Goal: Task Accomplishment & Management: Manage account settings

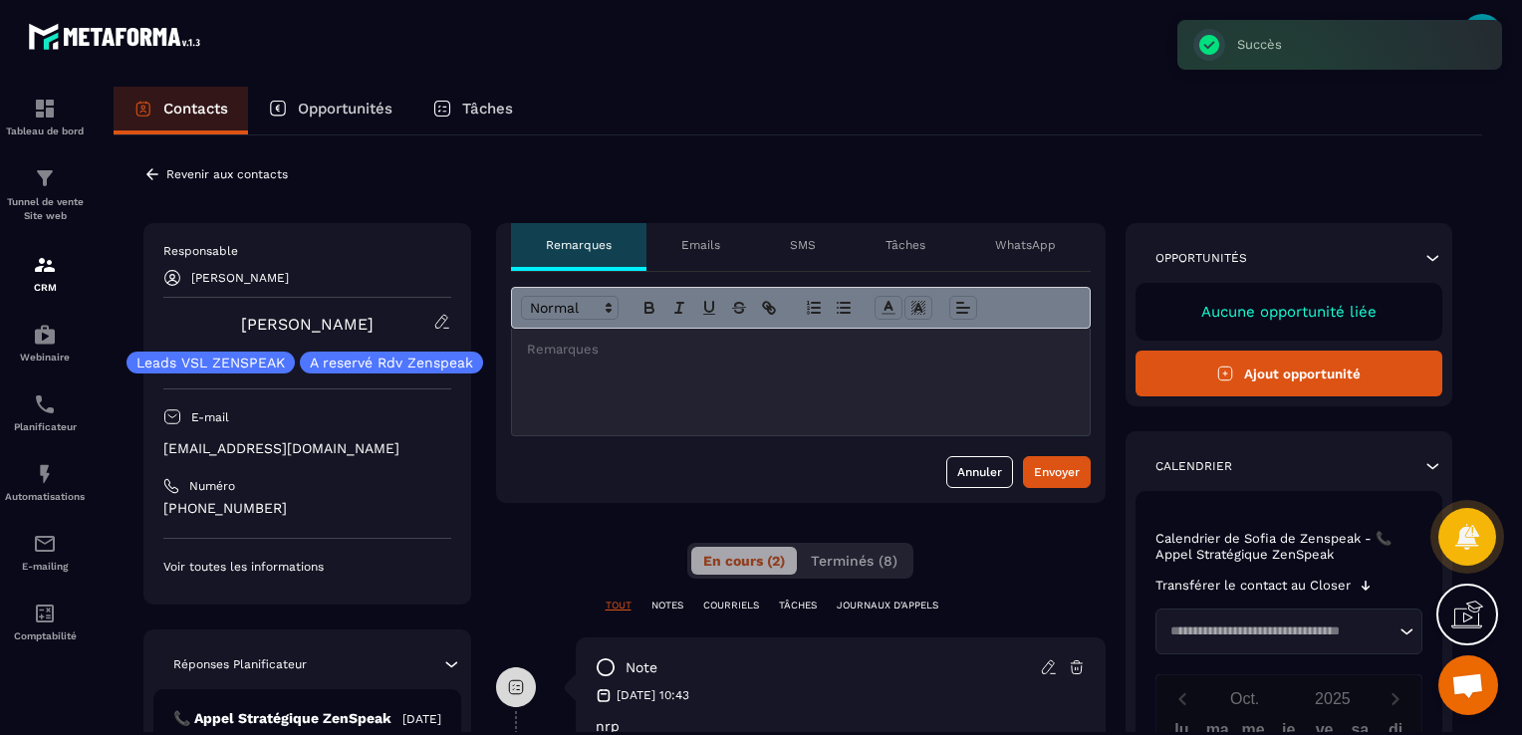
scroll to position [64, 0]
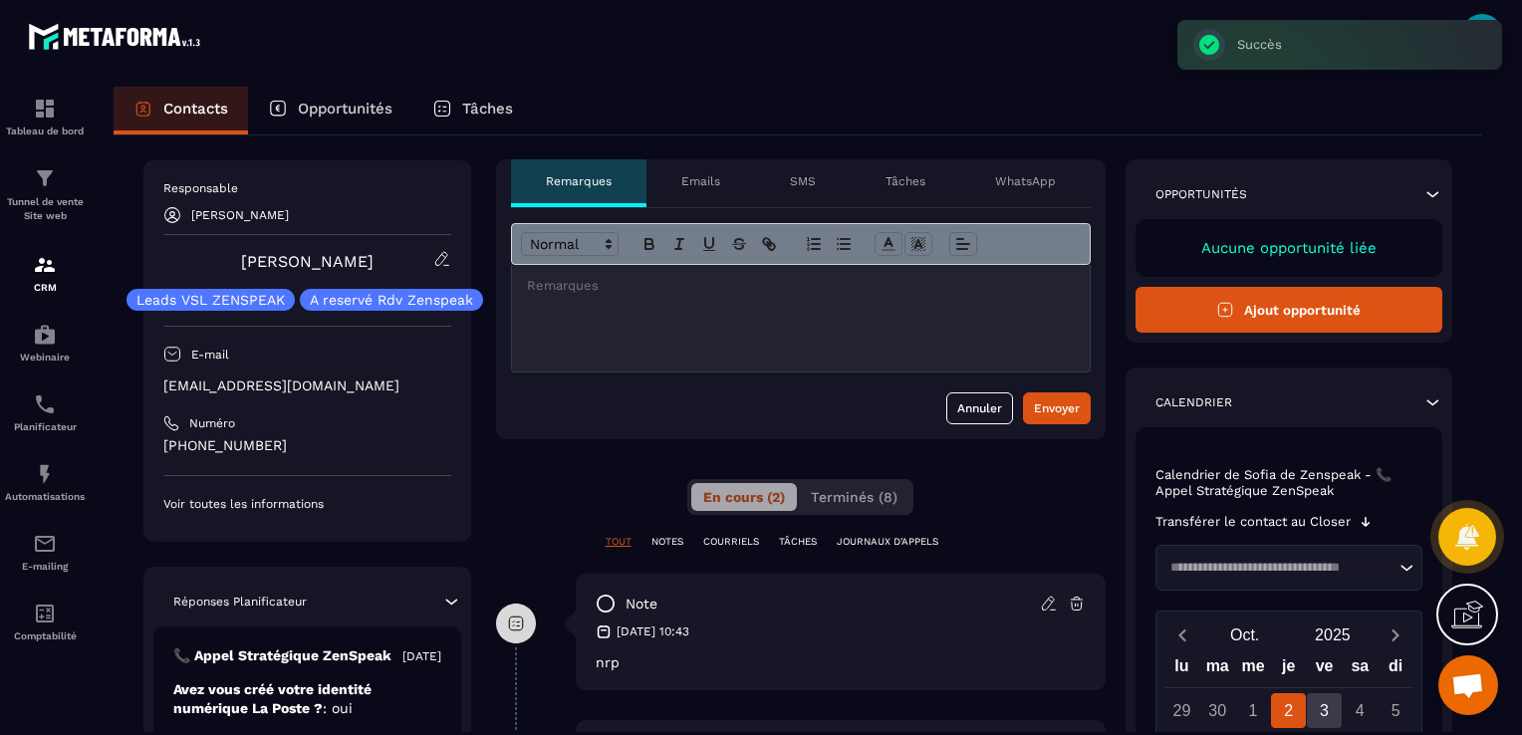
click at [1049, 604] on icon at bounding box center [1049, 604] width 18 height 18
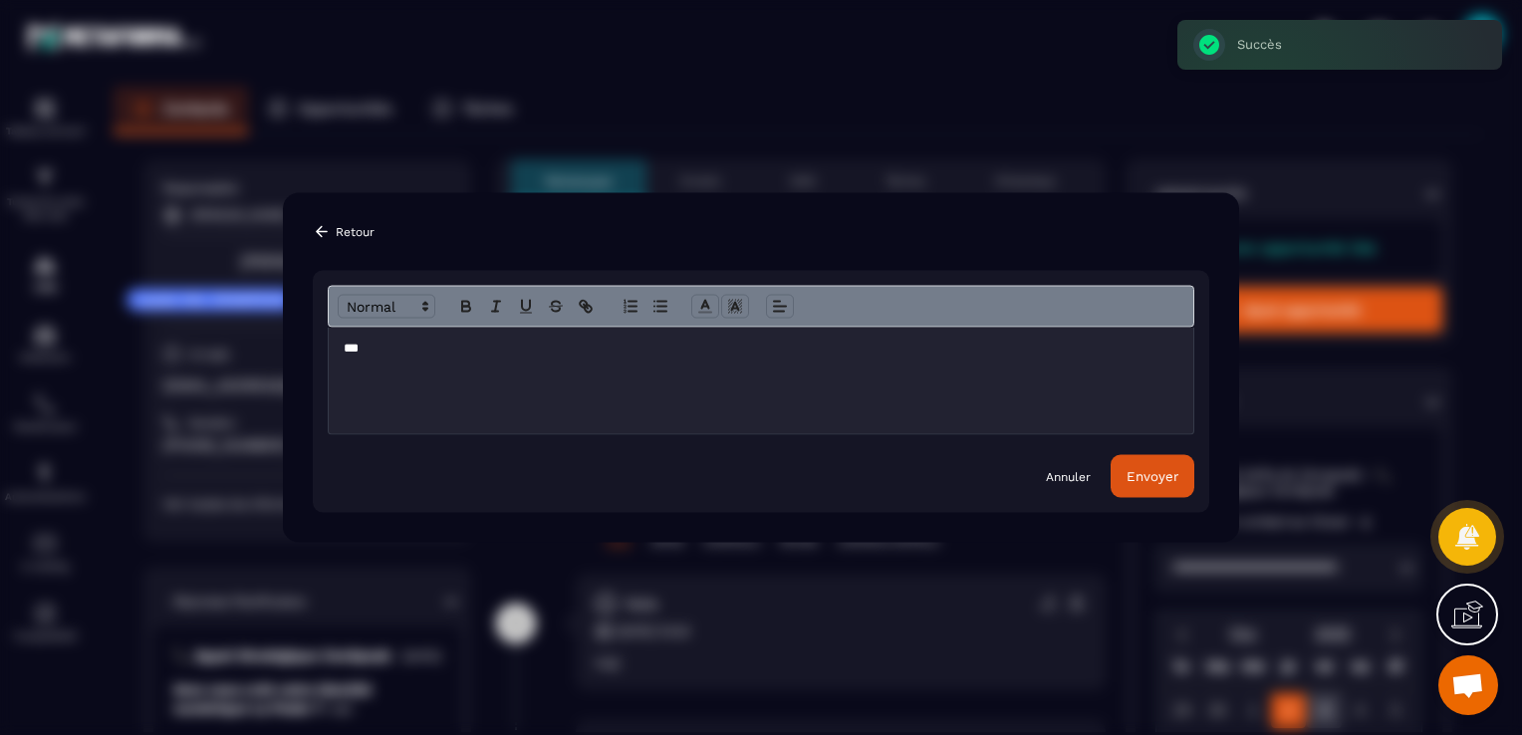
click at [342, 355] on div "***" at bounding box center [761, 381] width 865 height 107
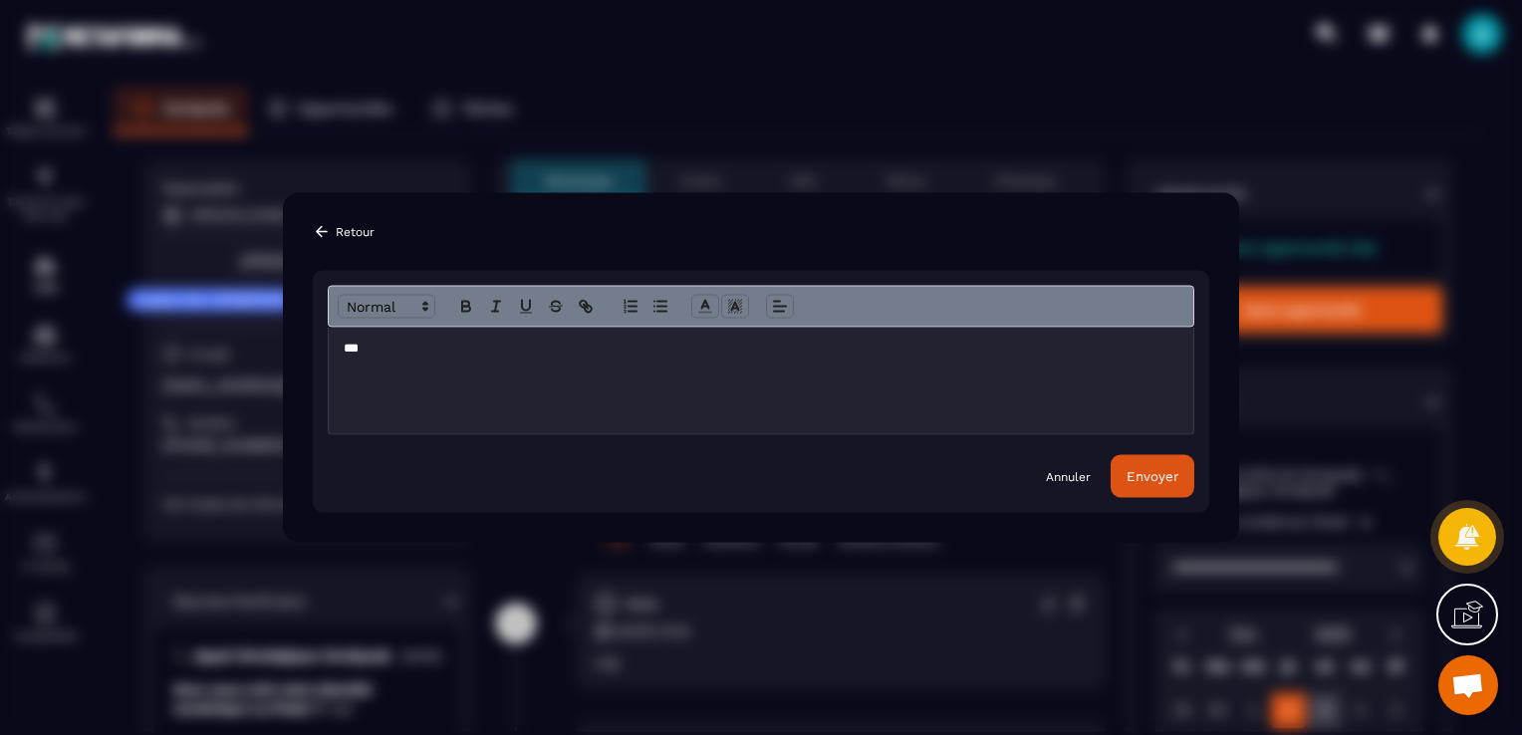
click at [1133, 485] on button "Envoyer" at bounding box center [1153, 476] width 84 height 43
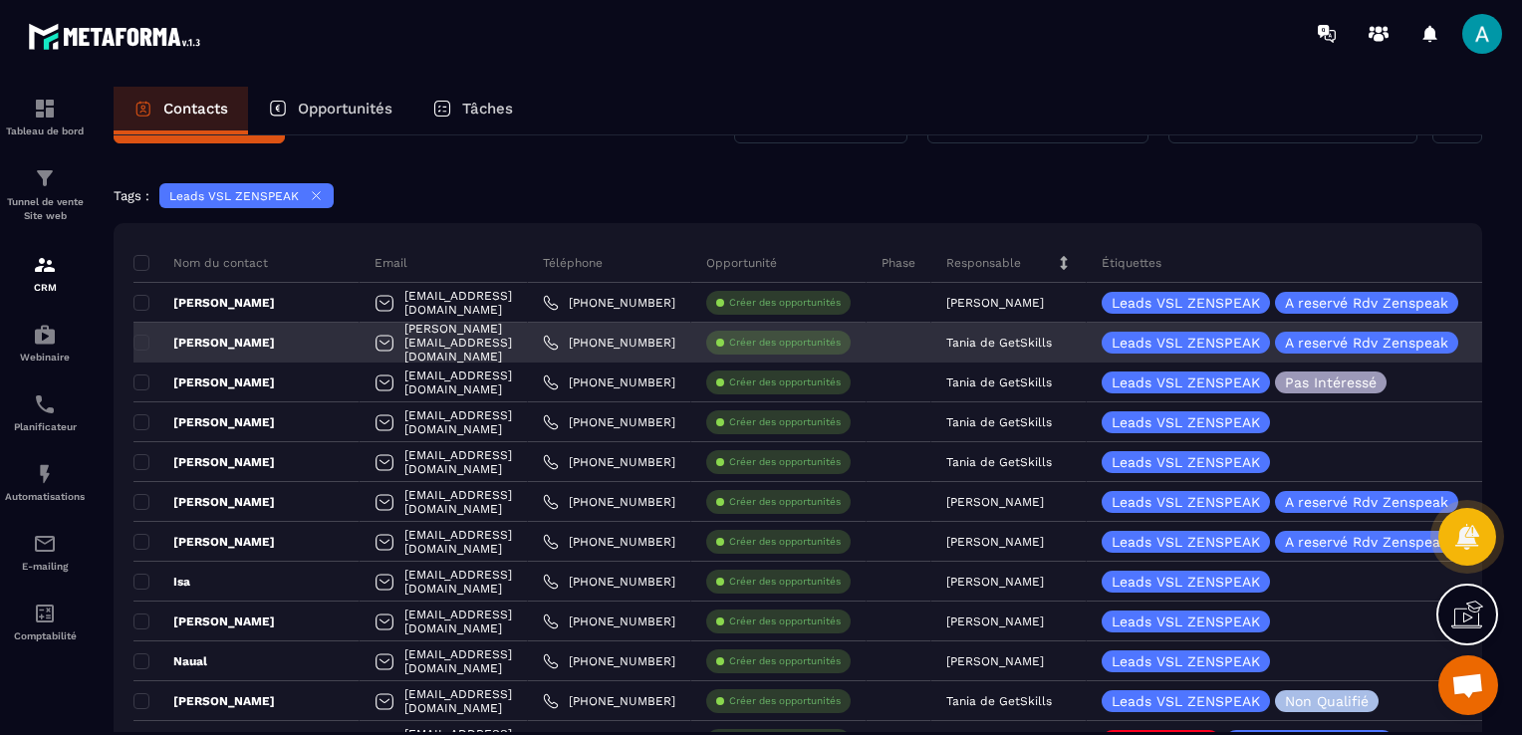
click at [481, 340] on div "[PERSON_NAME][EMAIL_ADDRESS][DOMAIN_NAME]" at bounding box center [444, 343] width 168 height 40
click at [1014, 336] on p "Tania de GetSkills" at bounding box center [1000, 343] width 106 height 14
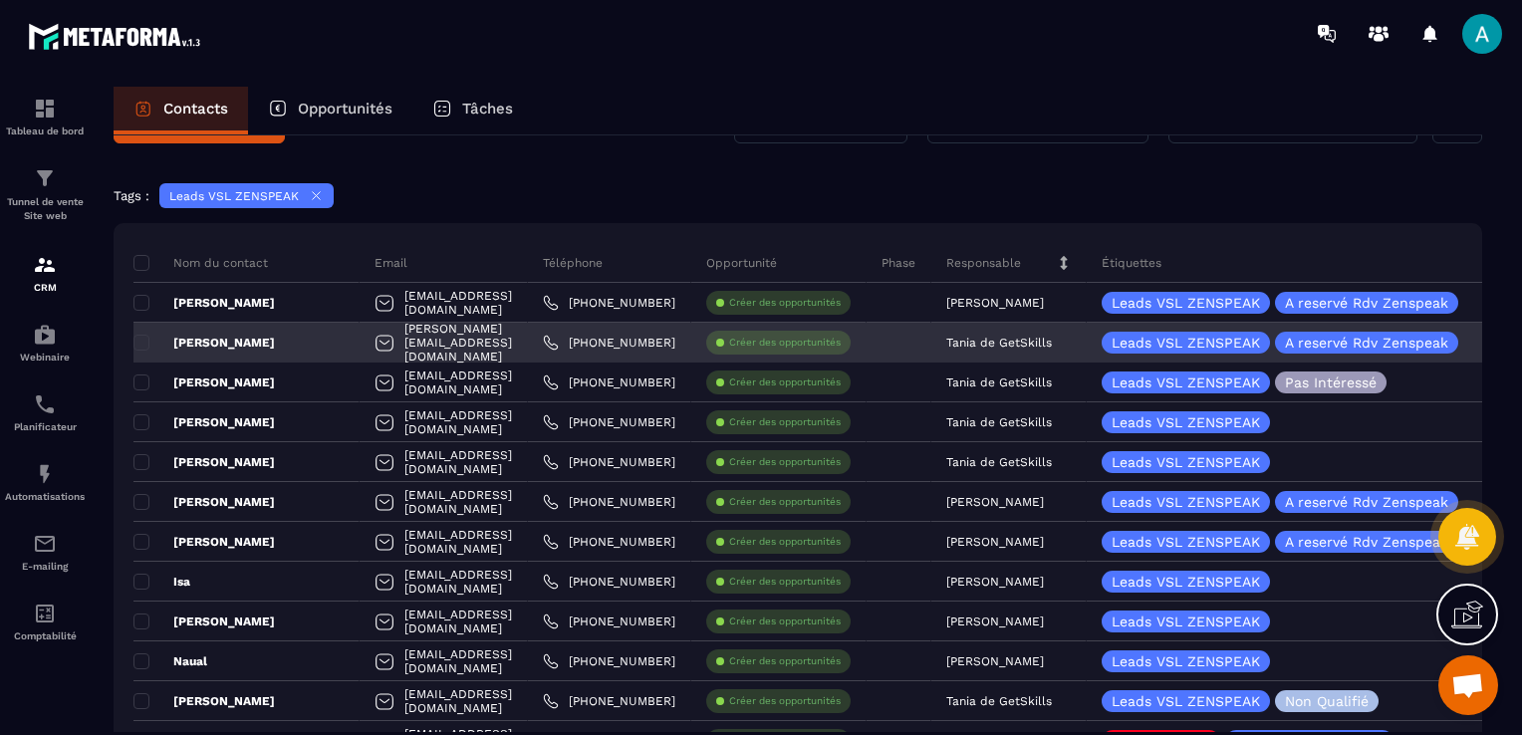
click at [446, 353] on div "[PERSON_NAME][EMAIL_ADDRESS][DOMAIN_NAME]" at bounding box center [444, 343] width 168 height 40
drag, startPoint x: 446, startPoint y: 353, endPoint x: 434, endPoint y: 341, distance: 16.9
click at [434, 341] on div "[PERSON_NAME][EMAIL_ADDRESS][DOMAIN_NAME]" at bounding box center [444, 343] width 168 height 40
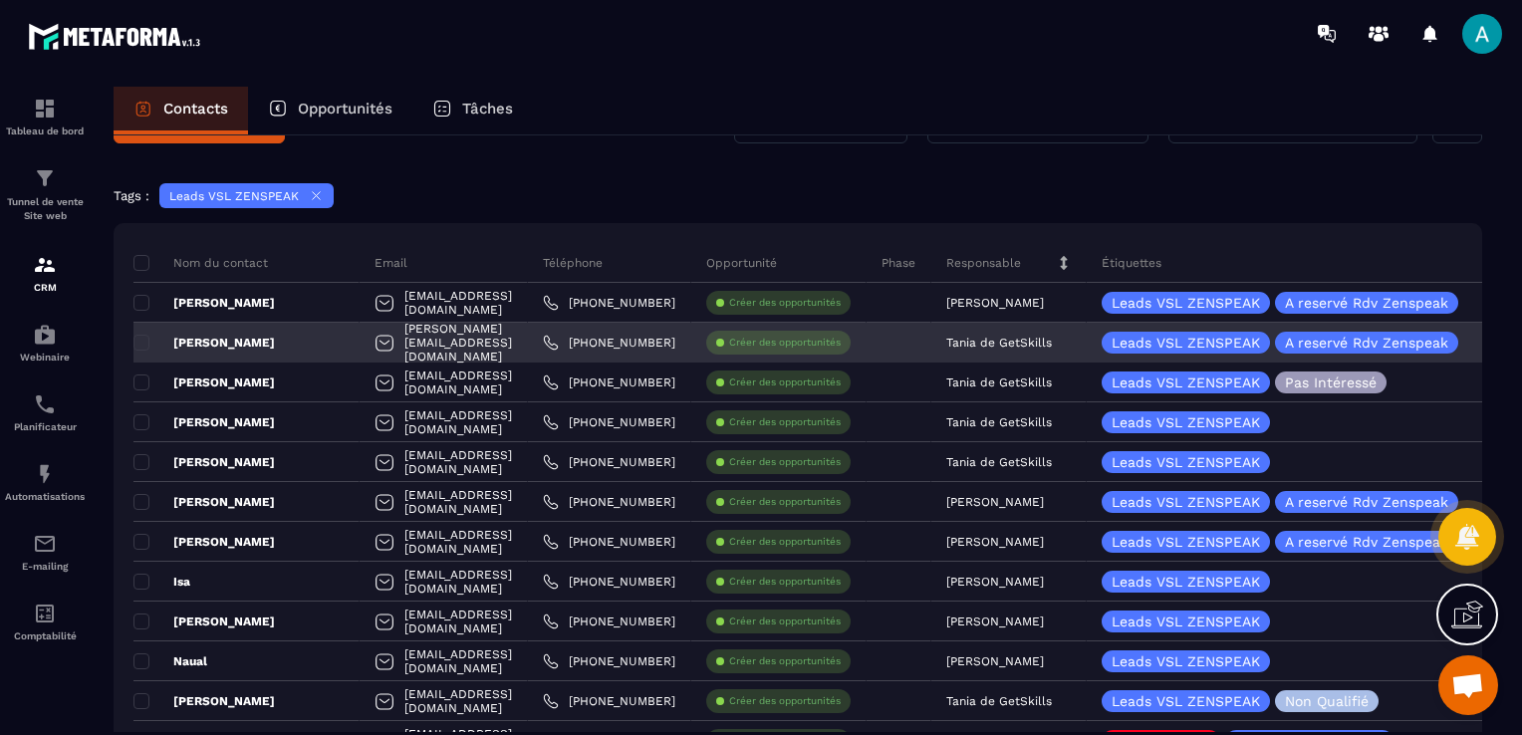
click at [521, 343] on div "[PERSON_NAME][EMAIL_ADDRESS][DOMAIN_NAME]" at bounding box center [444, 343] width 168 height 40
click at [1042, 337] on p "Tania de GetSkills" at bounding box center [1000, 343] width 106 height 14
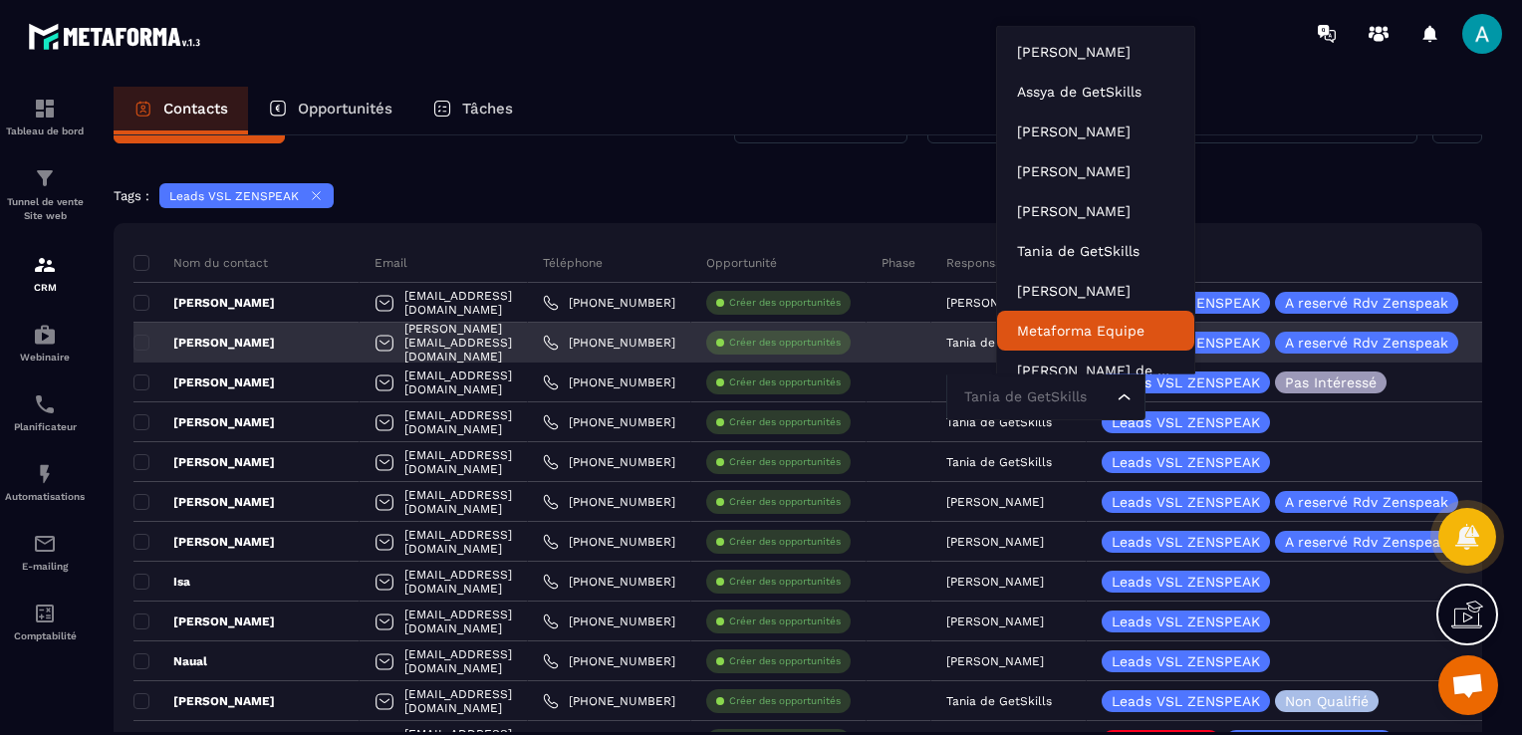
click at [522, 337] on div "[PERSON_NAME][EMAIL_ADDRESS][DOMAIN_NAME]" at bounding box center [444, 343] width 168 height 40
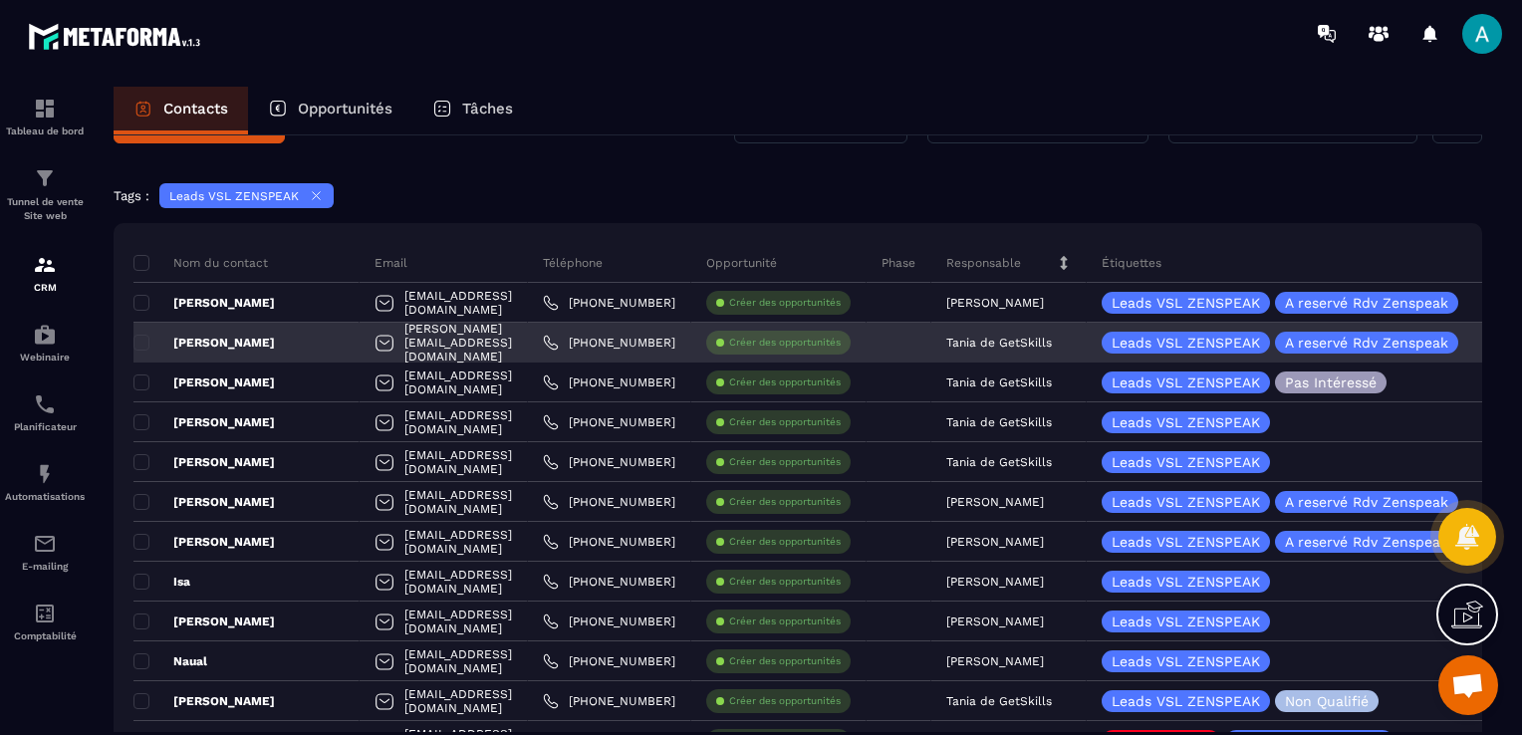
click at [522, 337] on div "[PERSON_NAME][EMAIL_ADDRESS][DOMAIN_NAME]" at bounding box center [444, 343] width 168 height 40
click at [476, 342] on div "[PERSON_NAME][EMAIL_ADDRESS][DOMAIN_NAME]" at bounding box center [444, 343] width 168 height 40
click at [1048, 340] on p "Tania de GetSkills" at bounding box center [1000, 343] width 106 height 14
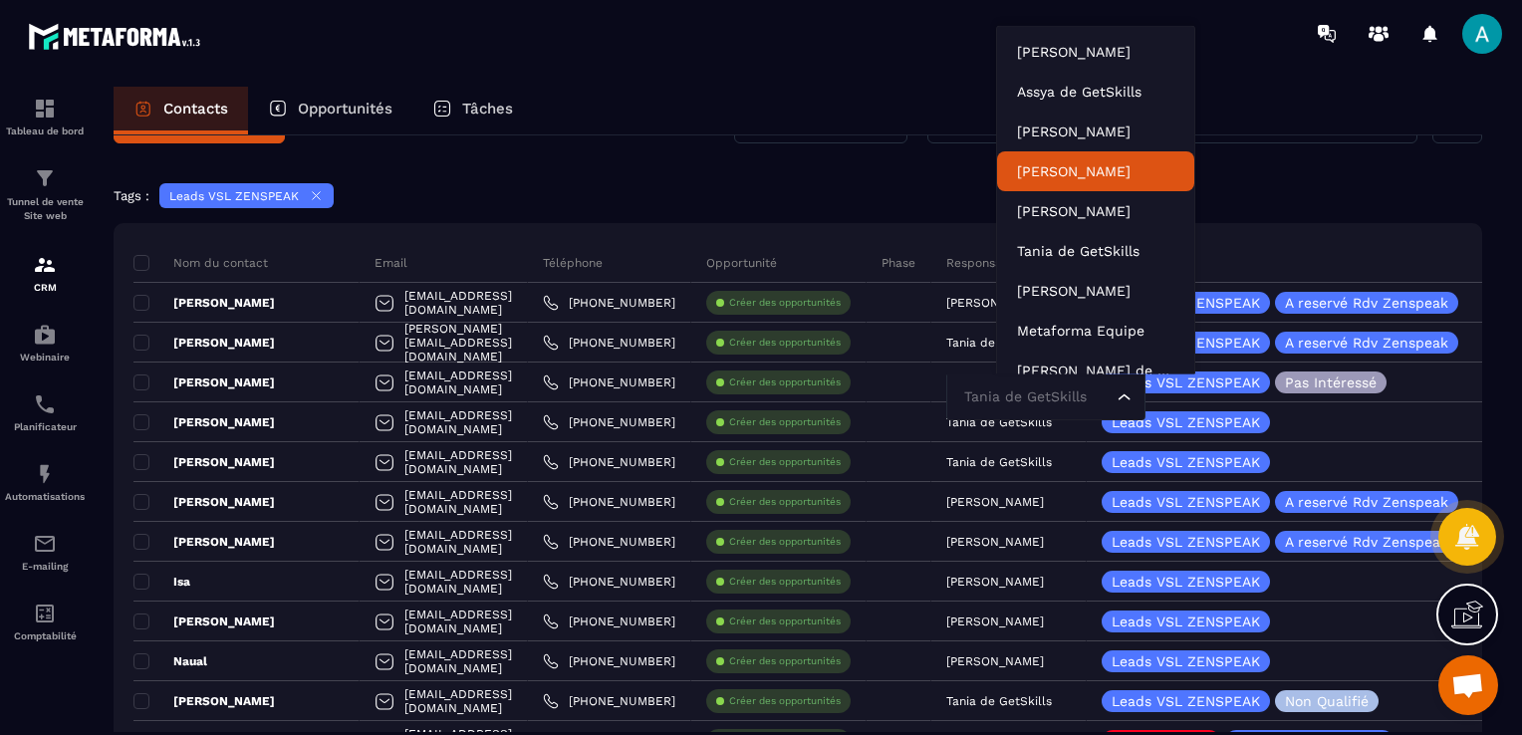
scroll to position [60, 0]
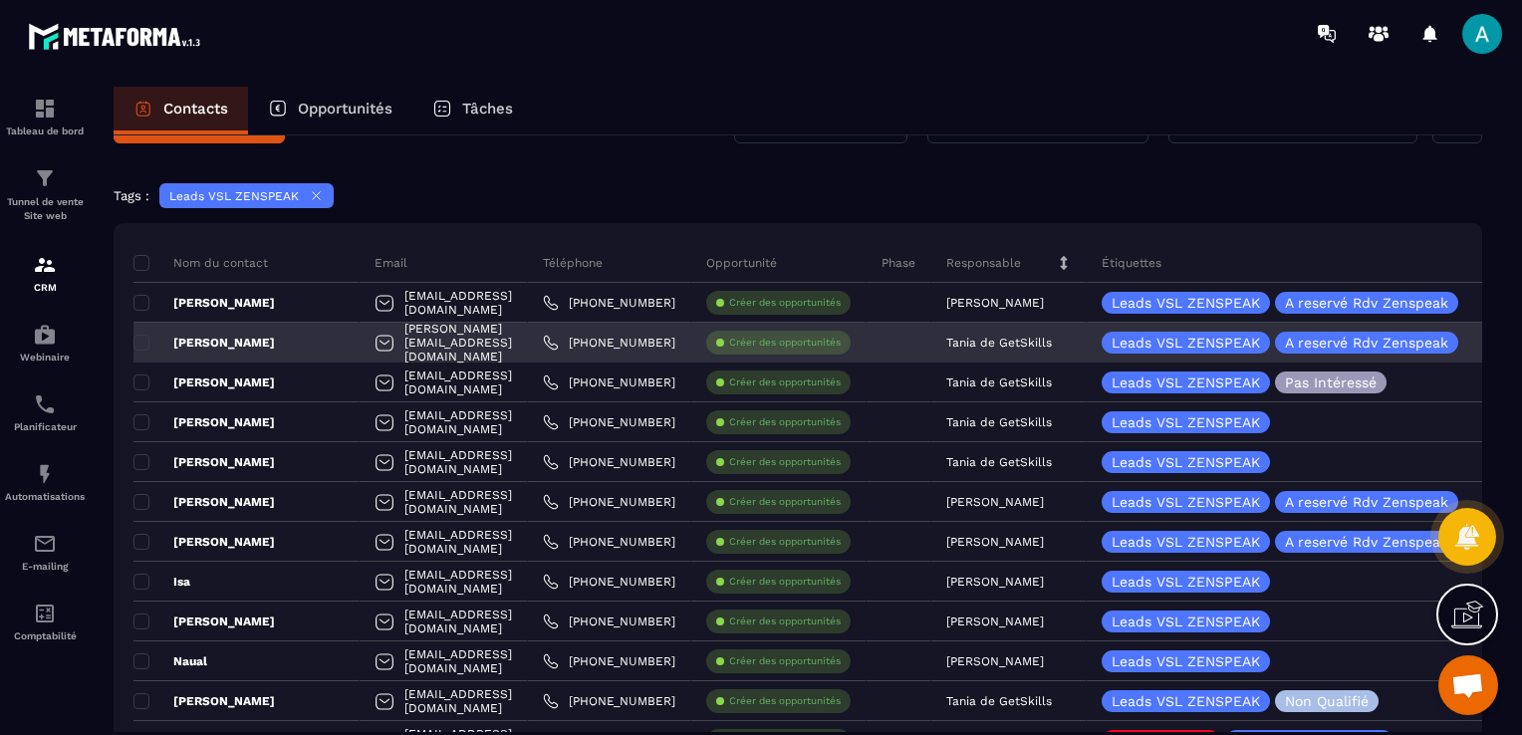
click at [1048, 347] on p "Tania de GetSkills" at bounding box center [1000, 343] width 106 height 14
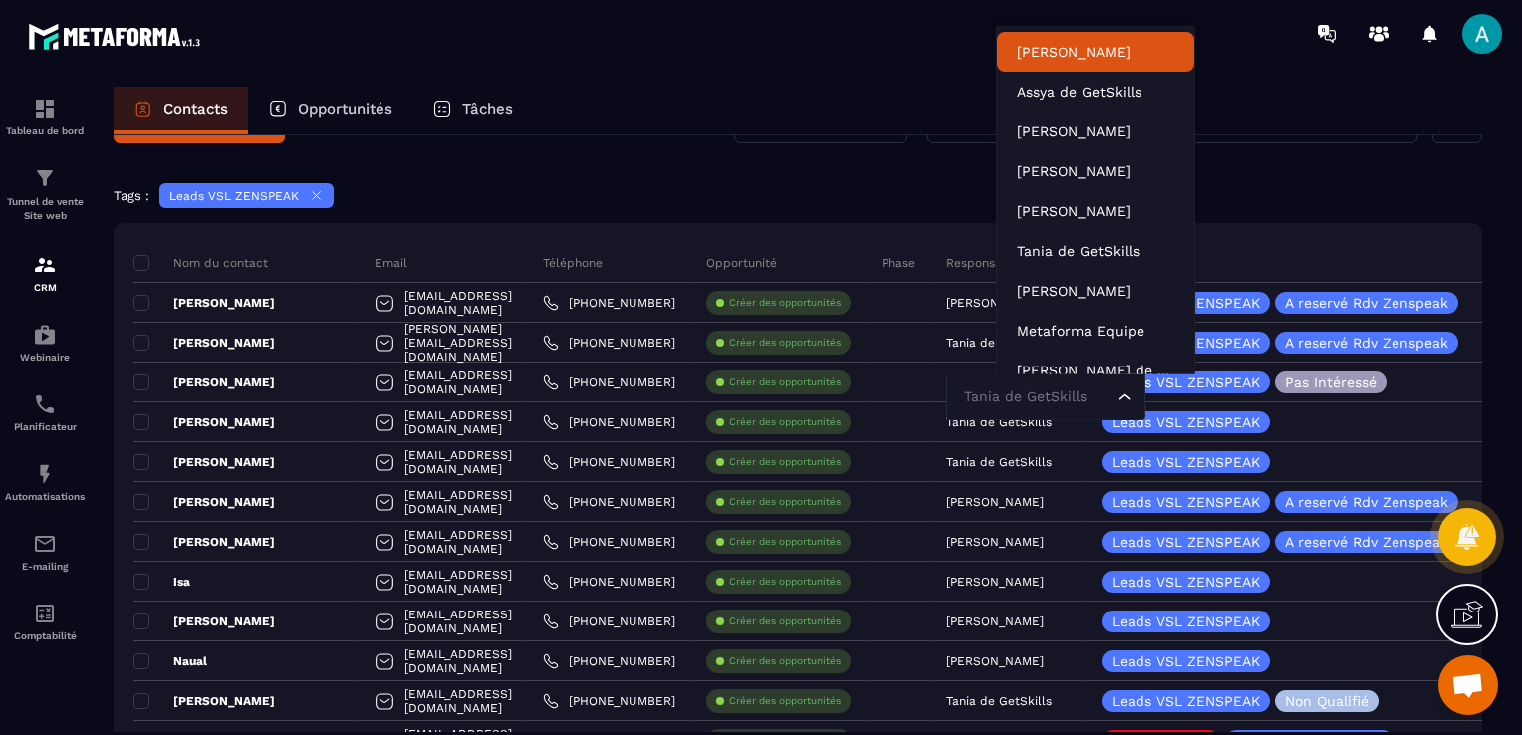
click at [1050, 46] on p "[PERSON_NAME]" at bounding box center [1095, 52] width 157 height 20
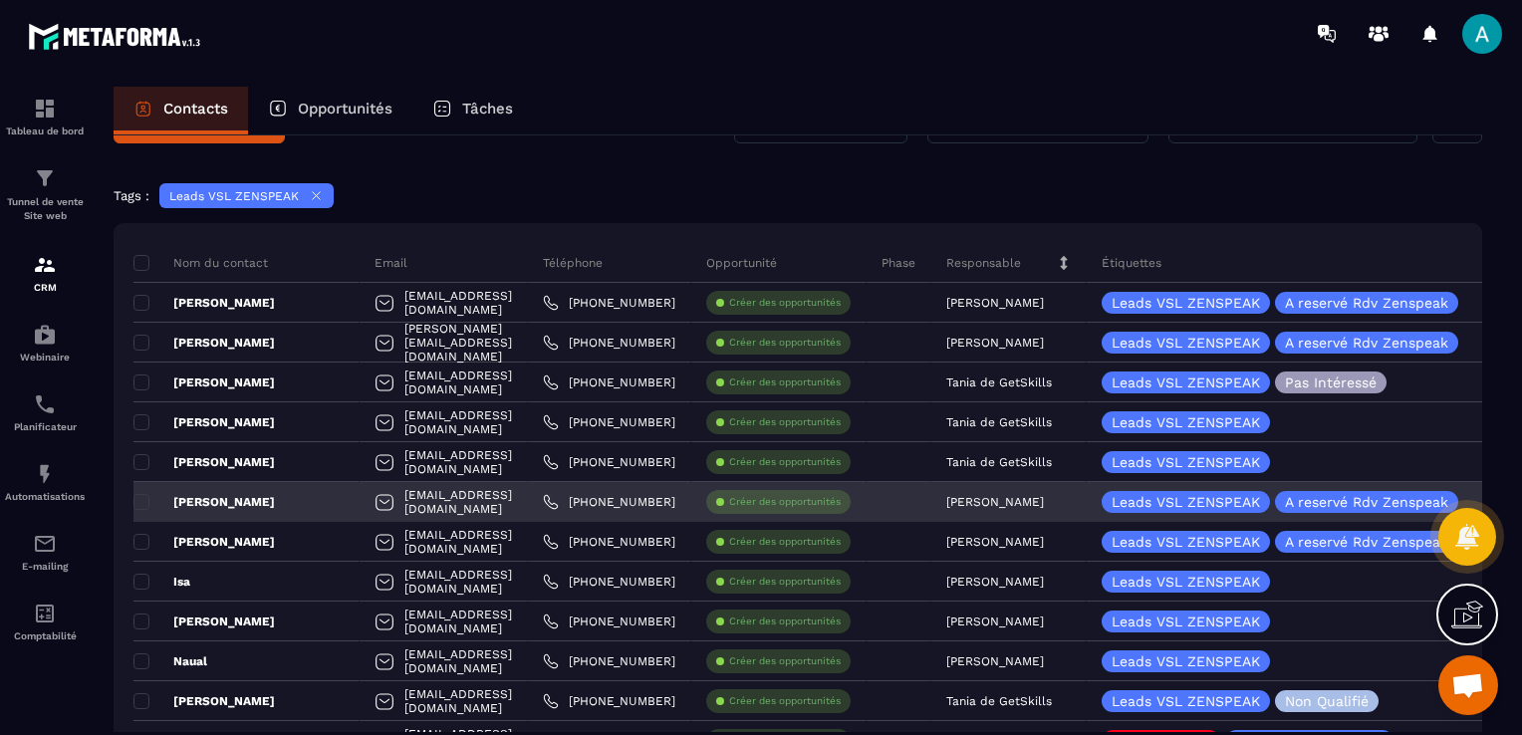
click at [1005, 495] on p "[PERSON_NAME]" at bounding box center [996, 502] width 98 height 14
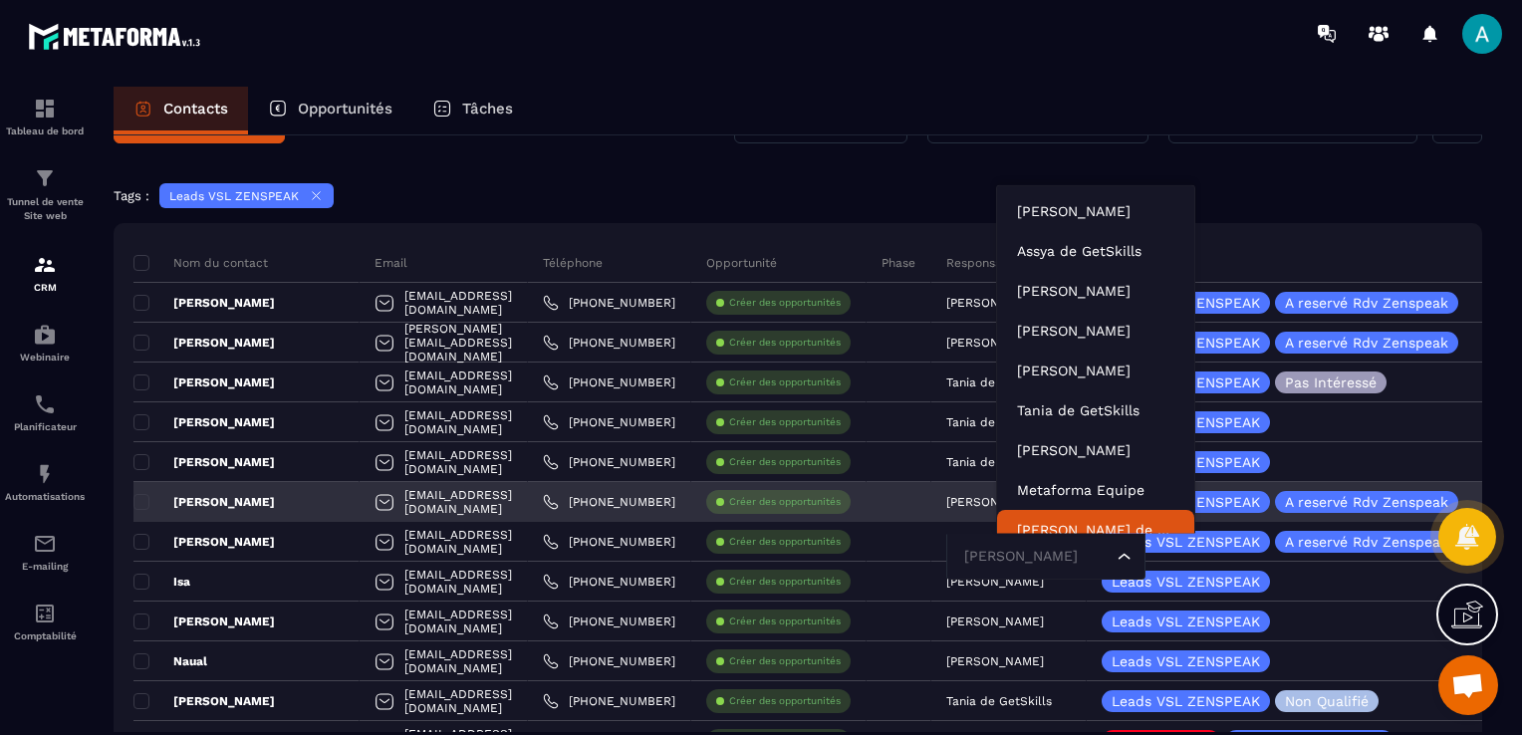
scroll to position [15, 0]
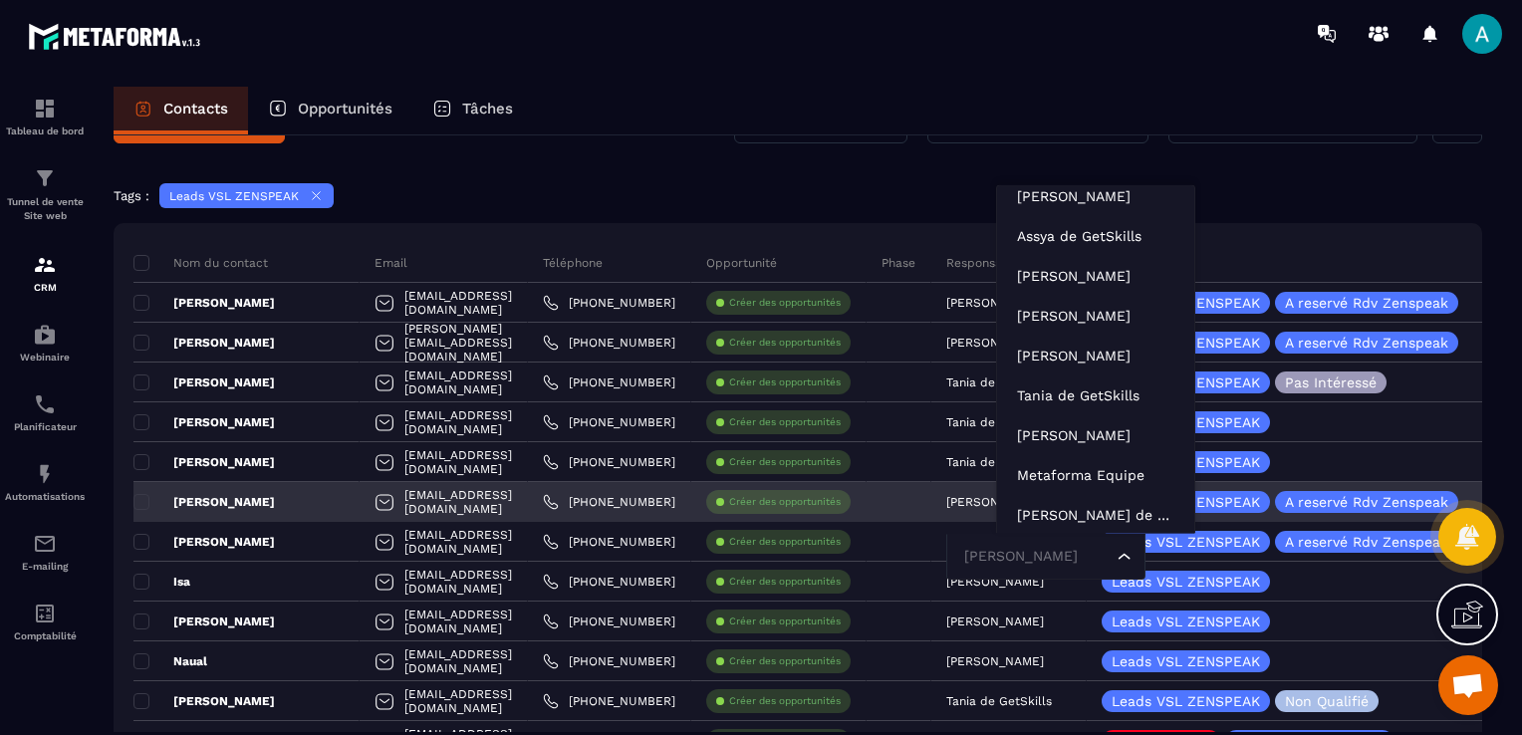
click at [1060, 552] on input "Search for option" at bounding box center [1035, 557] width 153 height 22
type input "****"
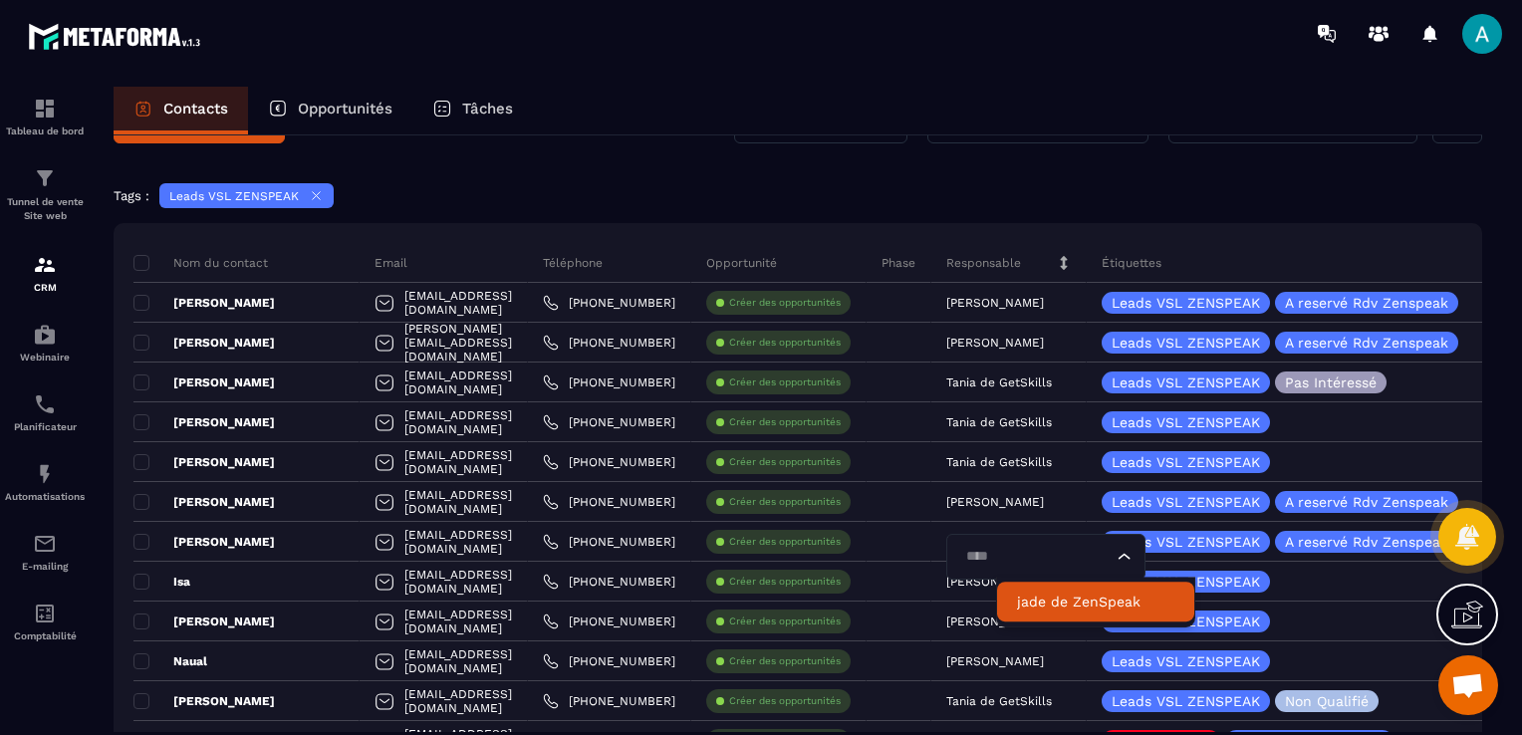
click at [1107, 609] on p "jade de ZenSpeak" at bounding box center [1095, 602] width 157 height 20
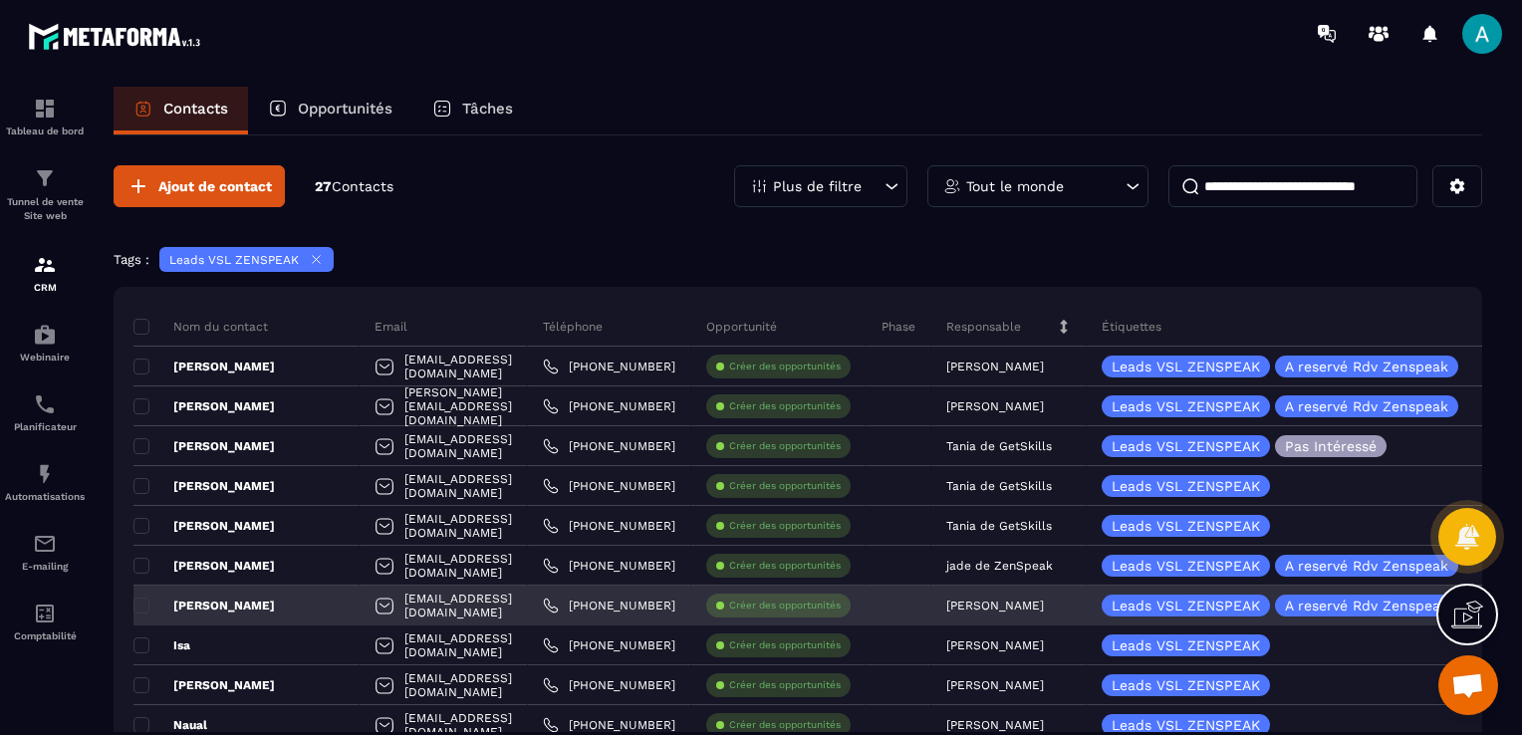
scroll to position [100, 0]
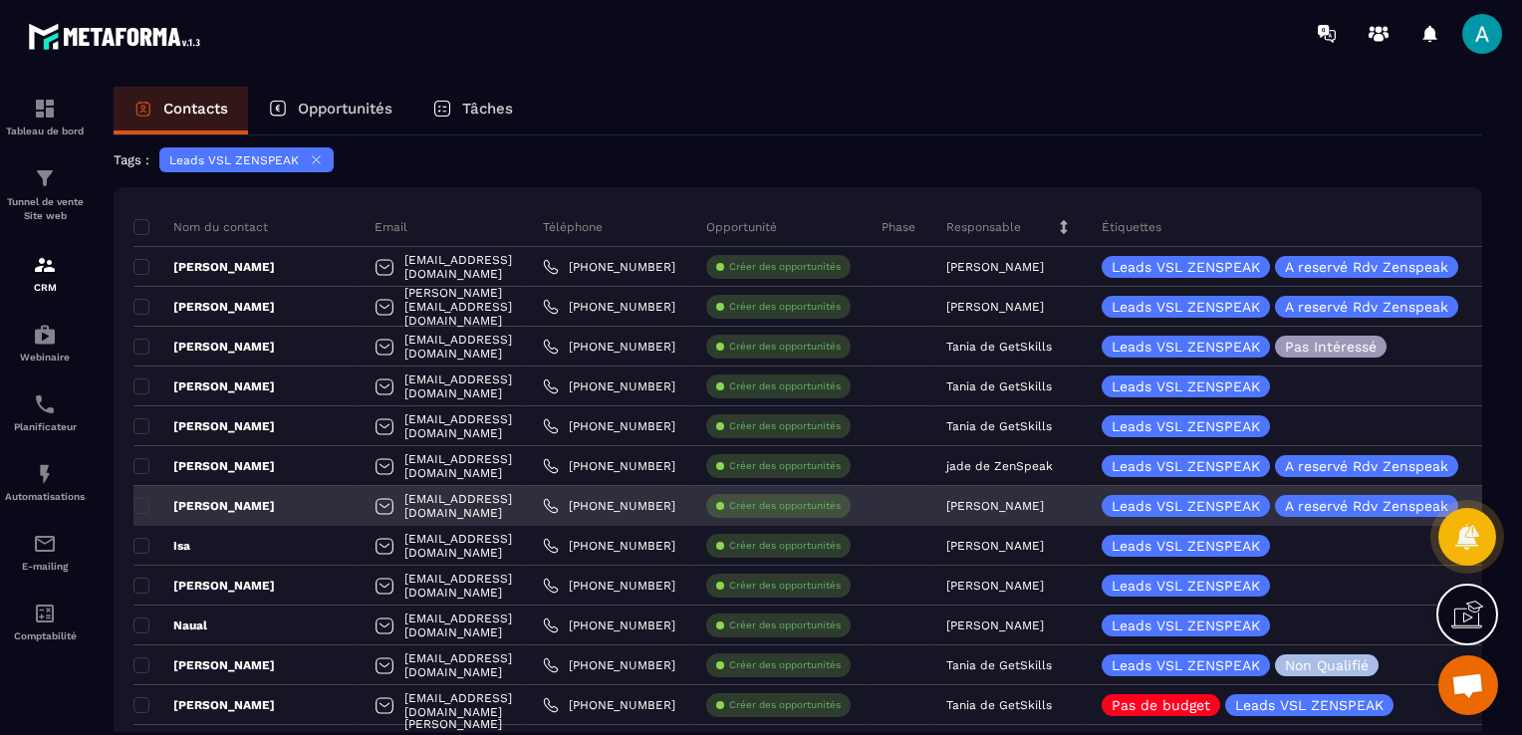
click at [269, 503] on div "[PERSON_NAME]" at bounding box center [247, 506] width 226 height 40
